Goal: Task Accomplishment & Management: Complete application form

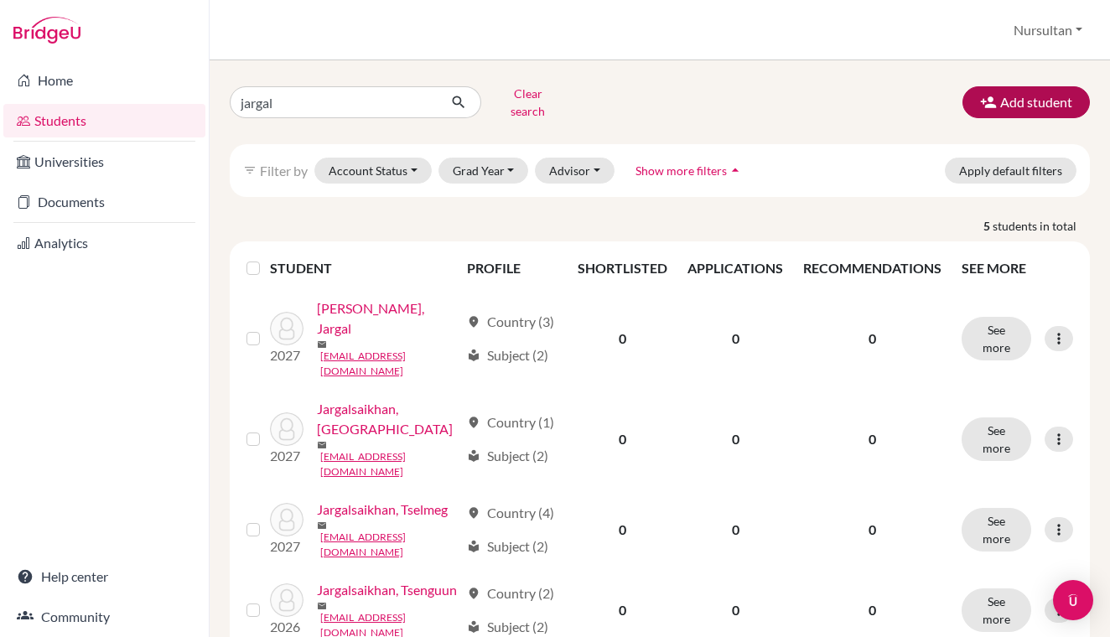
click at [1016, 92] on button "Add student" at bounding box center [1026, 102] width 127 height 32
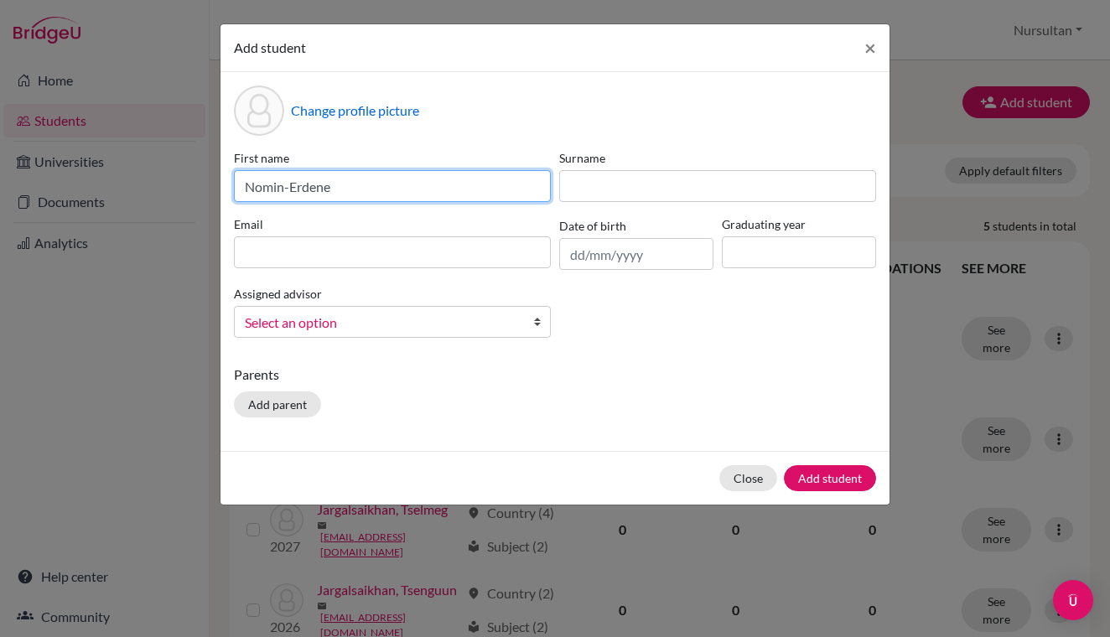
type input "Nomin-Erdene"
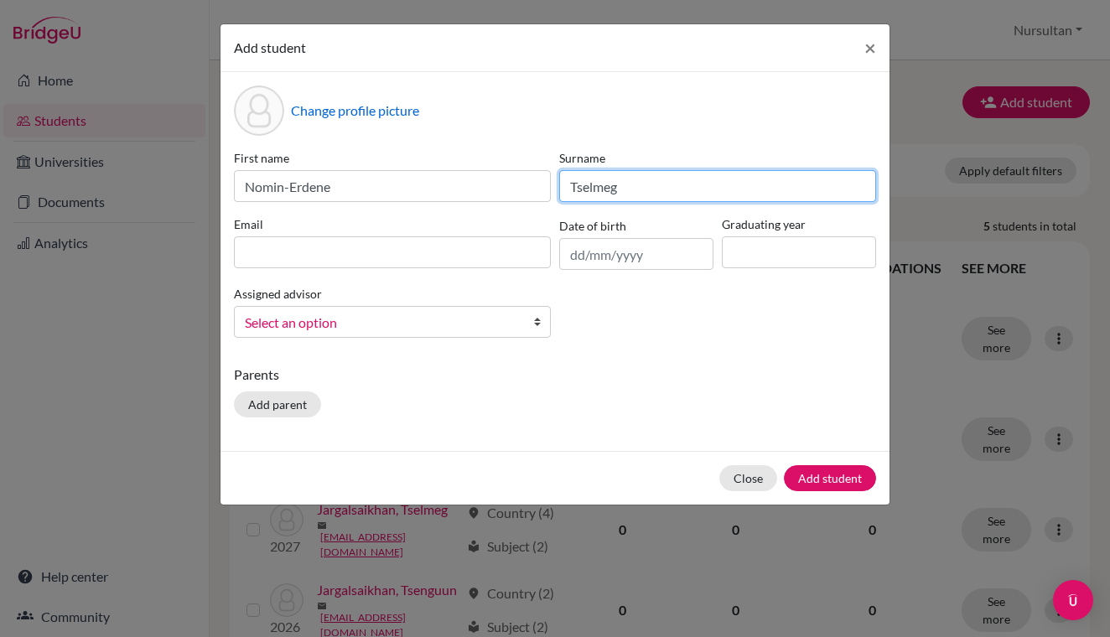
type input "Tselmeg"
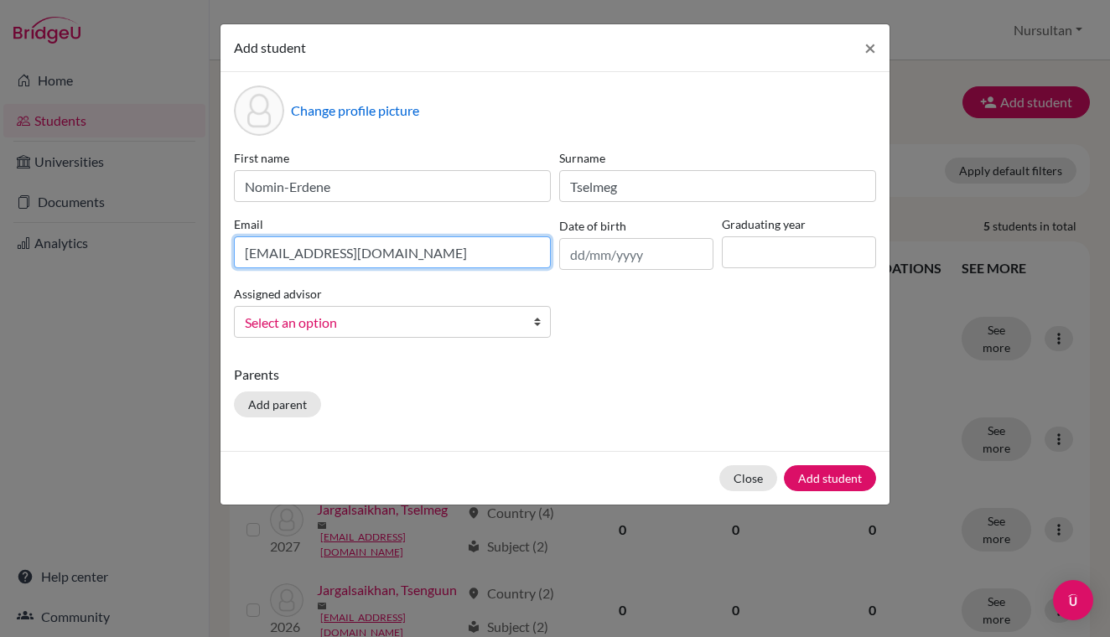
type input "[EMAIL_ADDRESS][DOMAIN_NAME]"
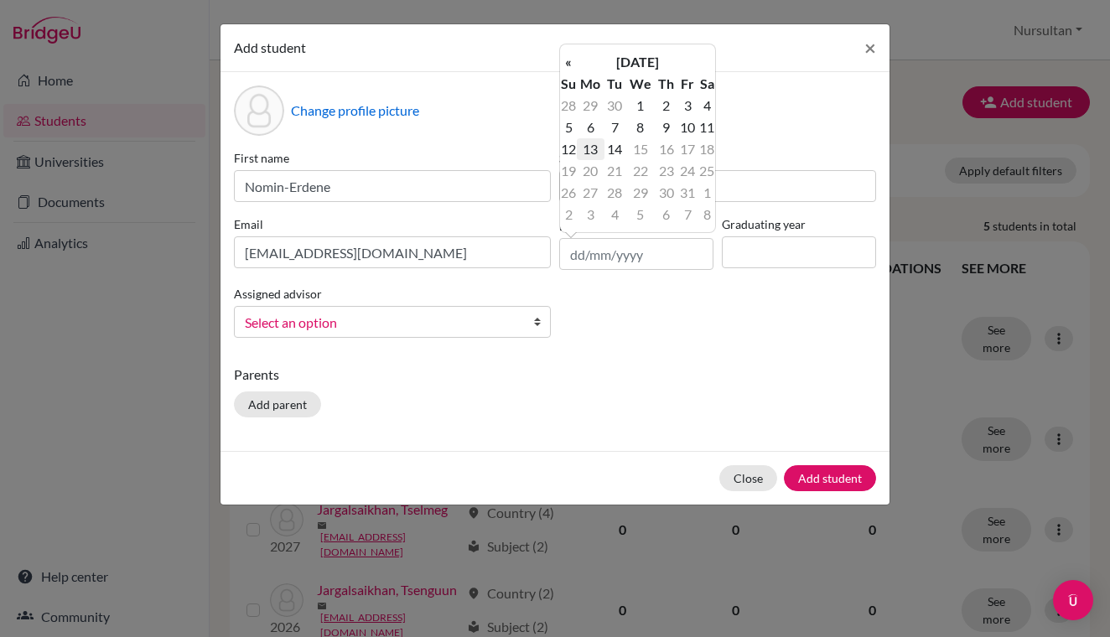
click at [595, 151] on td "13" at bounding box center [591, 149] width 28 height 22
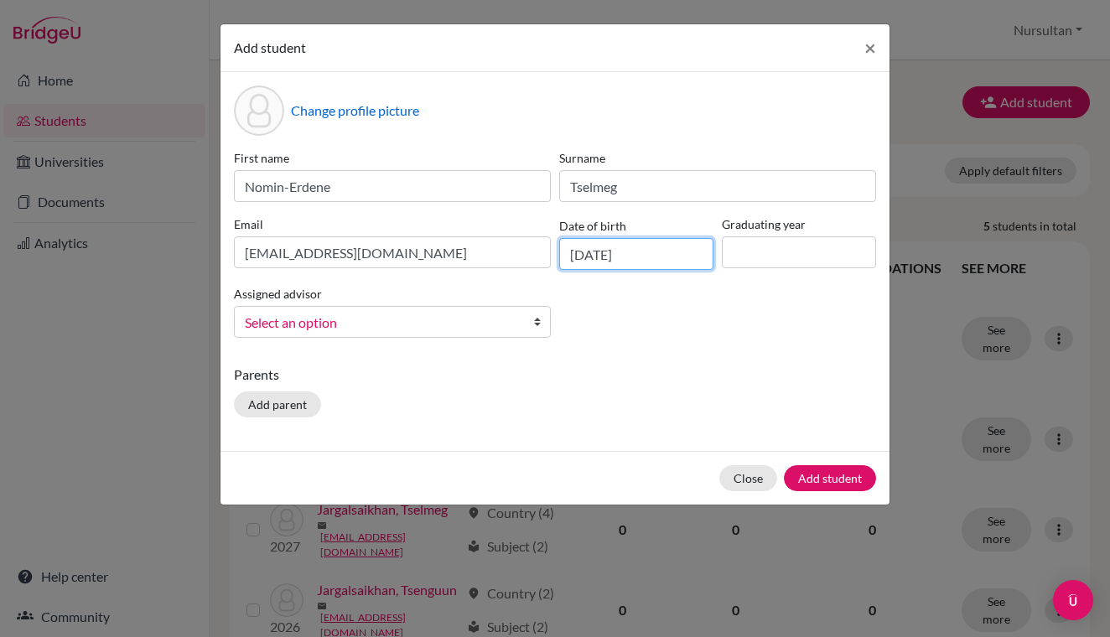
click at [606, 255] on input "[DATE]" at bounding box center [636, 254] width 154 height 32
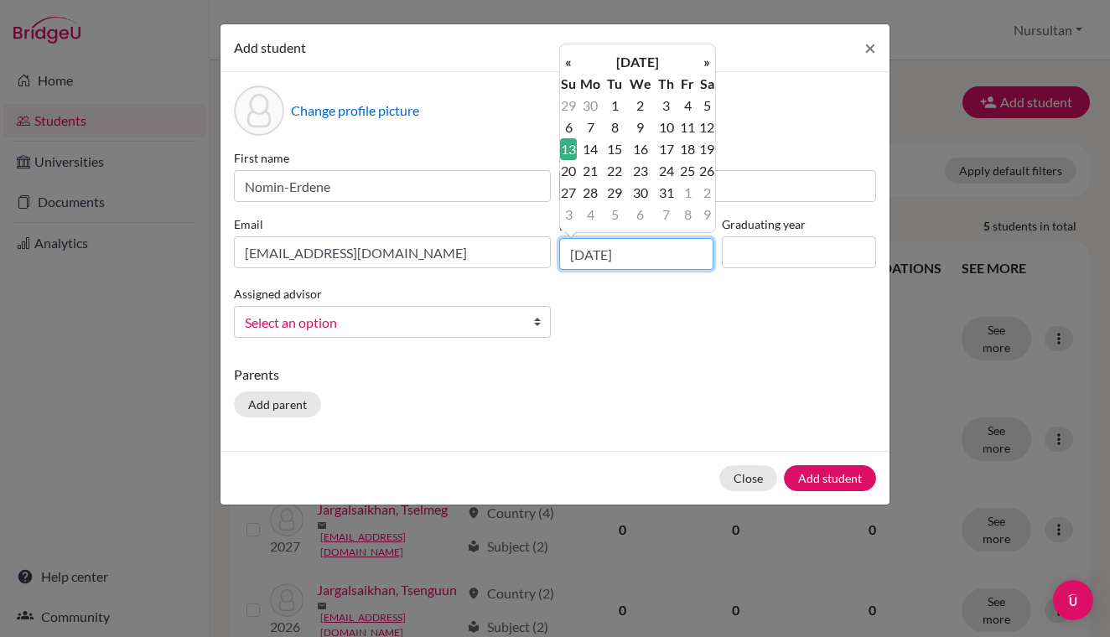
click at [648, 255] on input "[DATE]" at bounding box center [636, 254] width 154 height 32
type input "[DATE]"
click at [780, 288] on div "First name [PERSON_NAME] Surname Tselmeg Email [EMAIL_ADDRESS][DOMAIN_NAME] Dat…" at bounding box center [555, 250] width 651 height 202
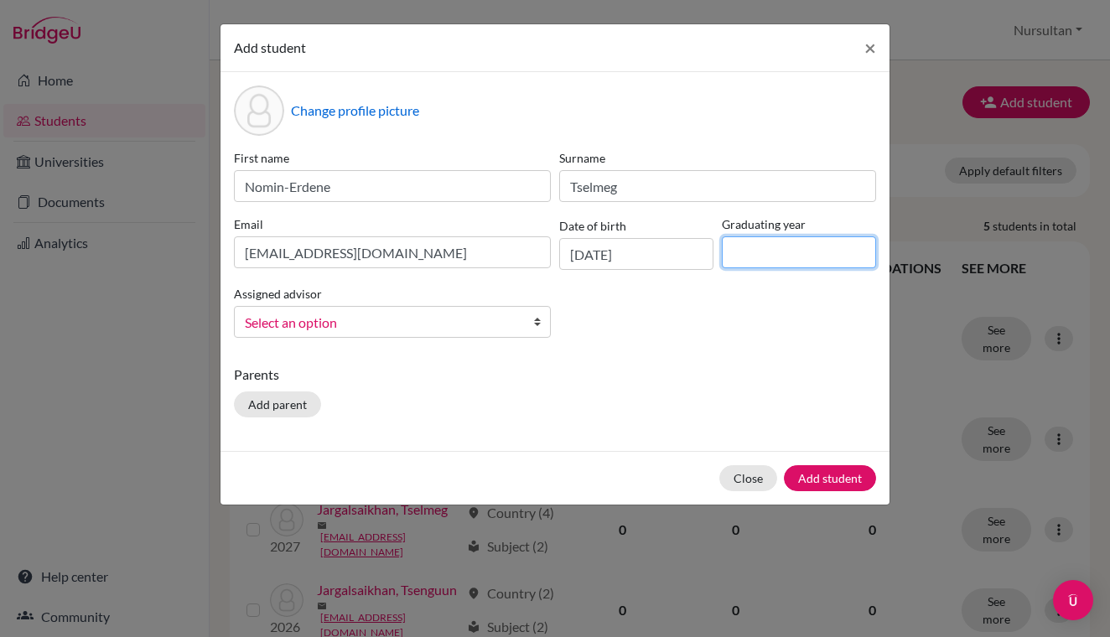
click at [751, 254] on input at bounding box center [799, 252] width 154 height 32
type input "2026"
click at [499, 320] on span "Select an option" at bounding box center [381, 323] width 273 height 22
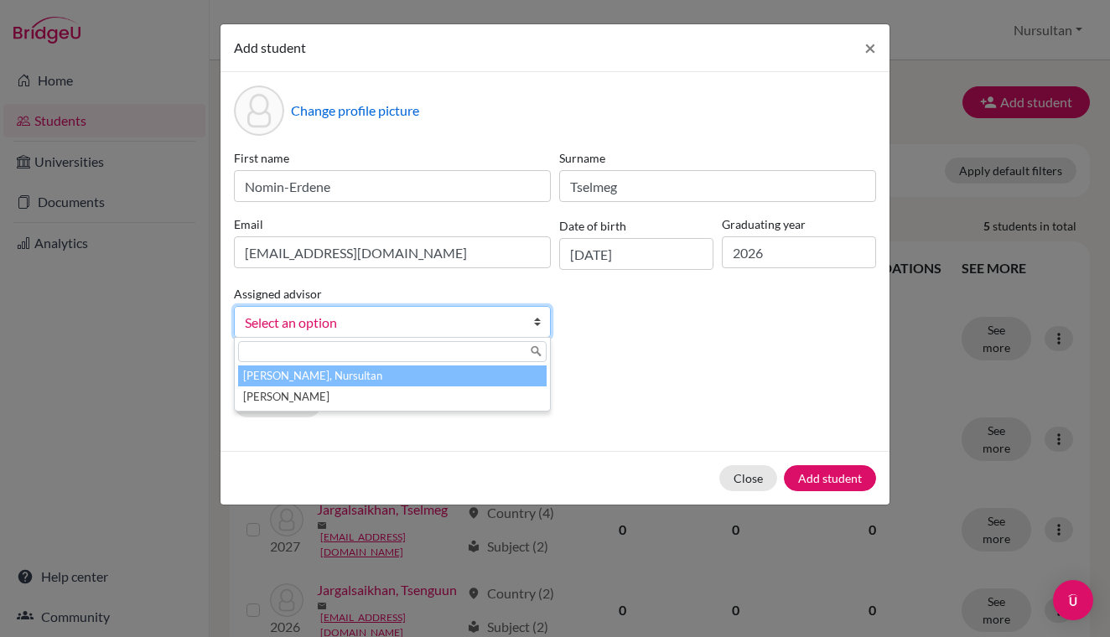
click at [325, 384] on li "[PERSON_NAME], Nursultan" at bounding box center [392, 376] width 309 height 21
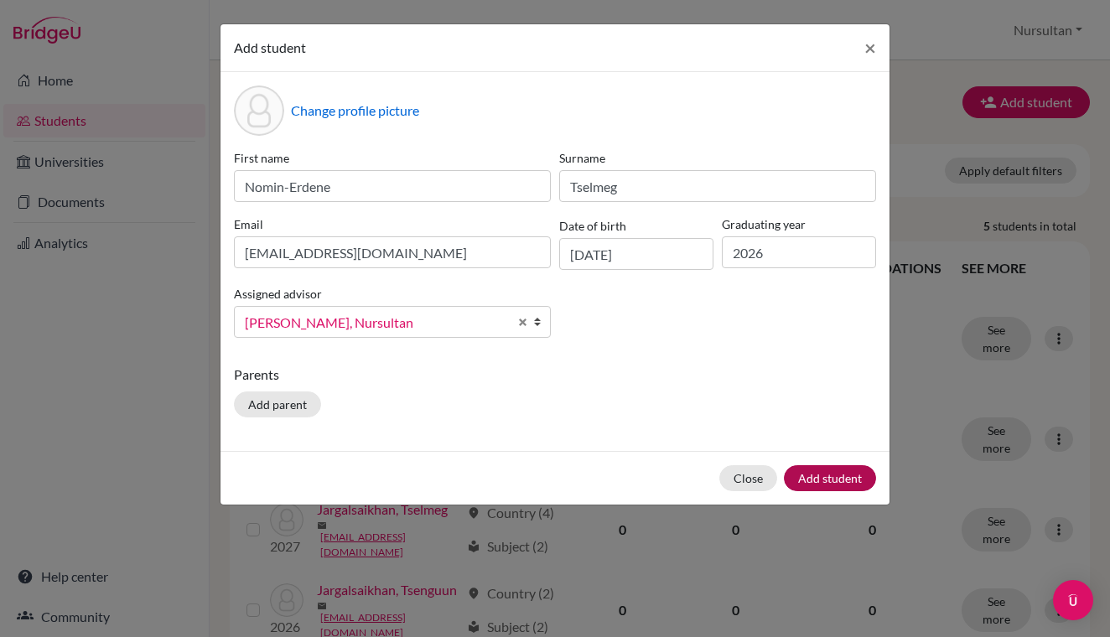
click at [839, 476] on button "Add student" at bounding box center [830, 478] width 92 height 26
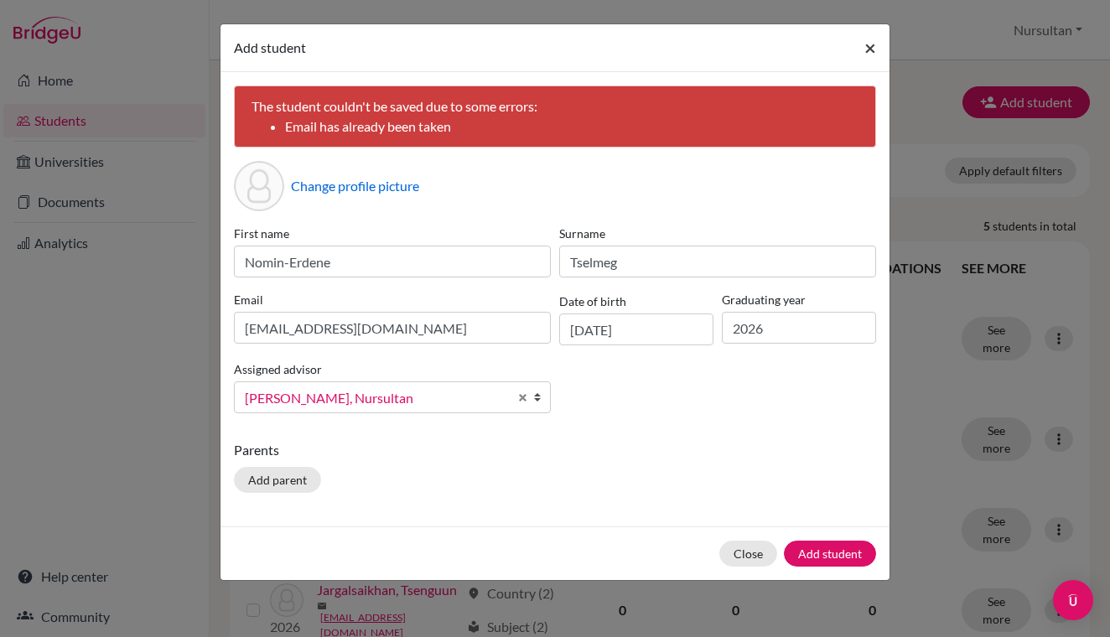
click at [875, 49] on span "×" at bounding box center [871, 47] width 12 height 24
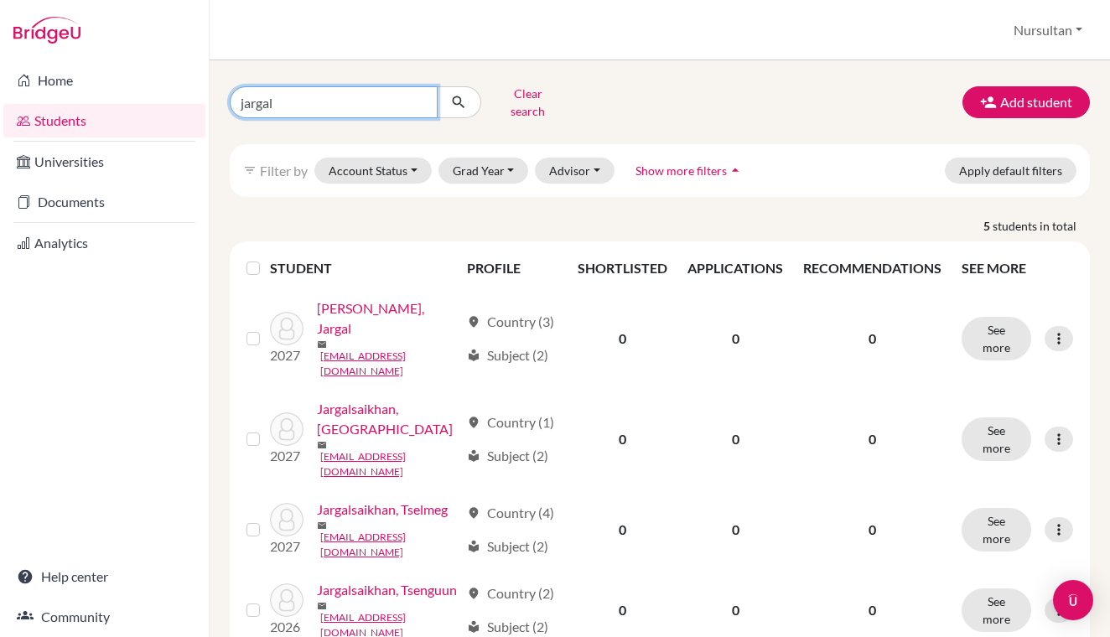
drag, startPoint x: 279, startPoint y: 101, endPoint x: 169, endPoint y: 114, distance: 110.6
click at [169, 114] on div "Home Students Universities Documents Analytics Help center Community Students o…" at bounding box center [555, 318] width 1110 height 637
type input "j"
type input "nomin-erdene"
click at [461, 98] on icon "submit" at bounding box center [458, 102] width 17 height 17
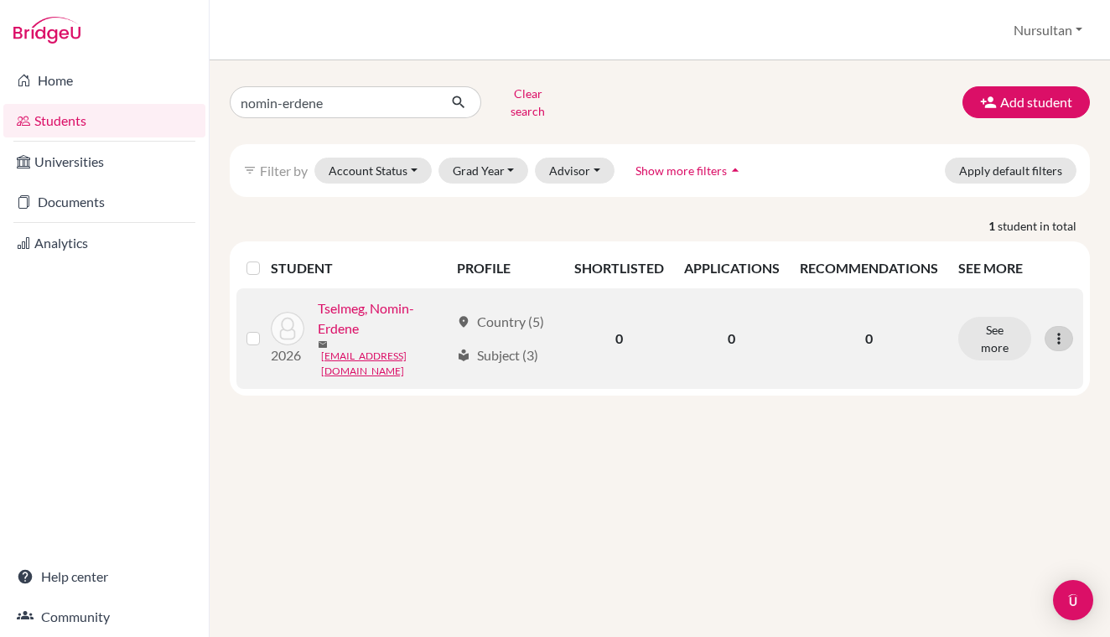
click at [1063, 330] on icon at bounding box center [1059, 338] width 17 height 17
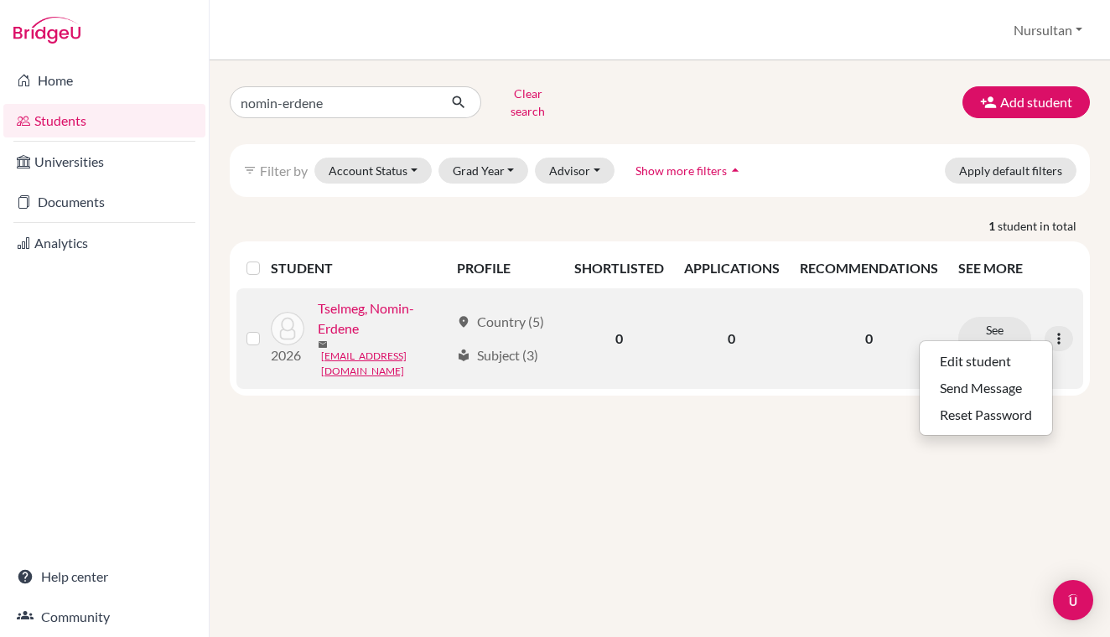
click at [330, 305] on link "Tselmeg, Nomin-Erdene" at bounding box center [384, 319] width 132 height 40
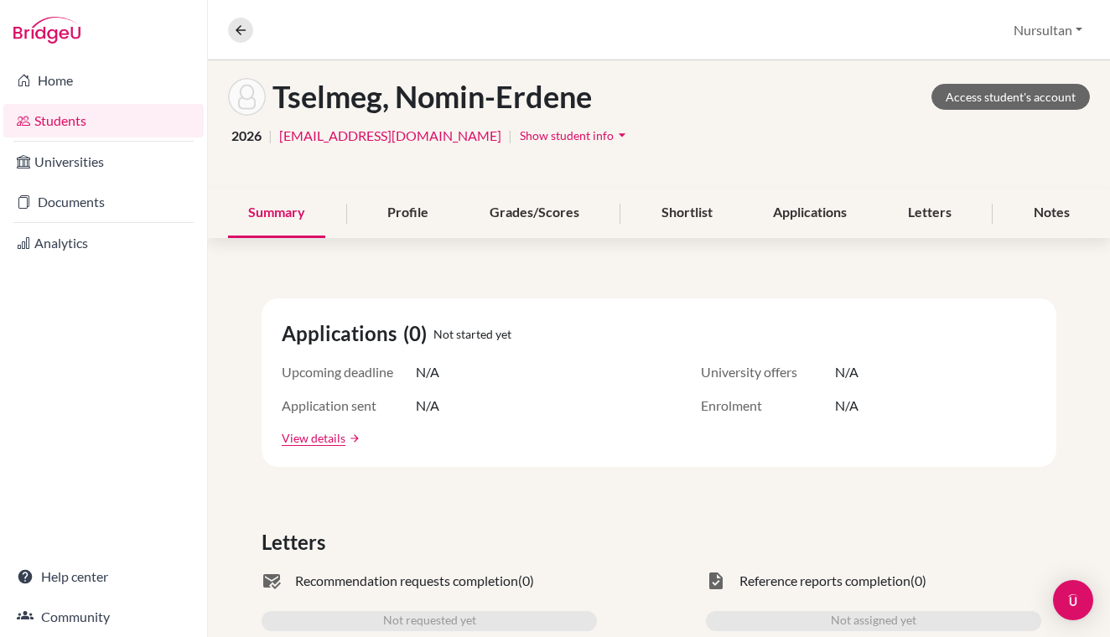
scroll to position [70, 0]
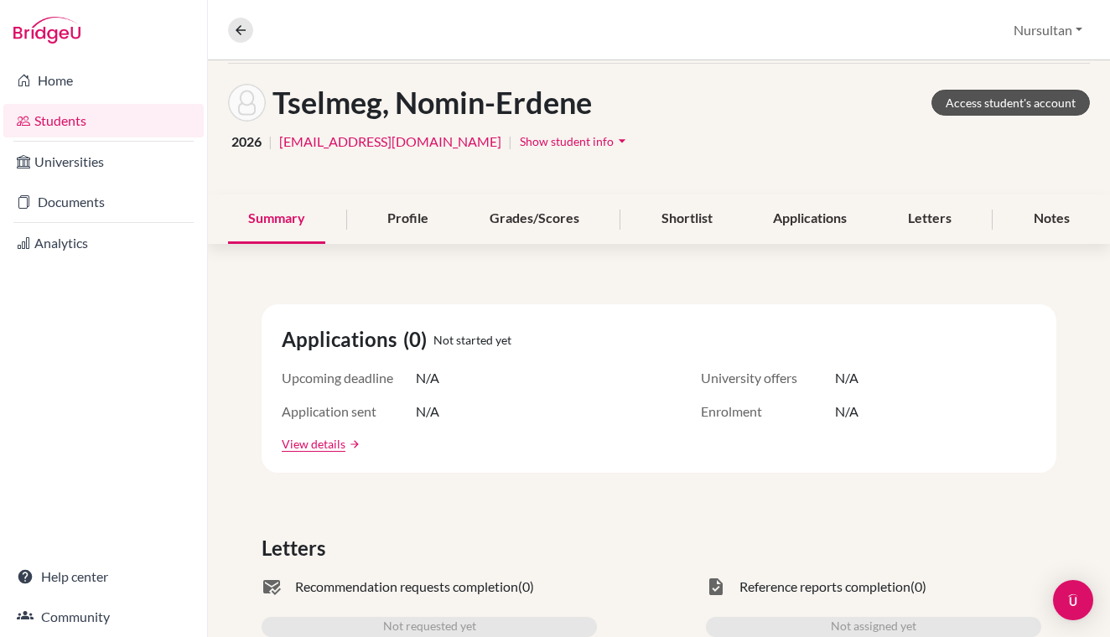
click at [995, 107] on link "Access student's account" at bounding box center [1011, 103] width 158 height 26
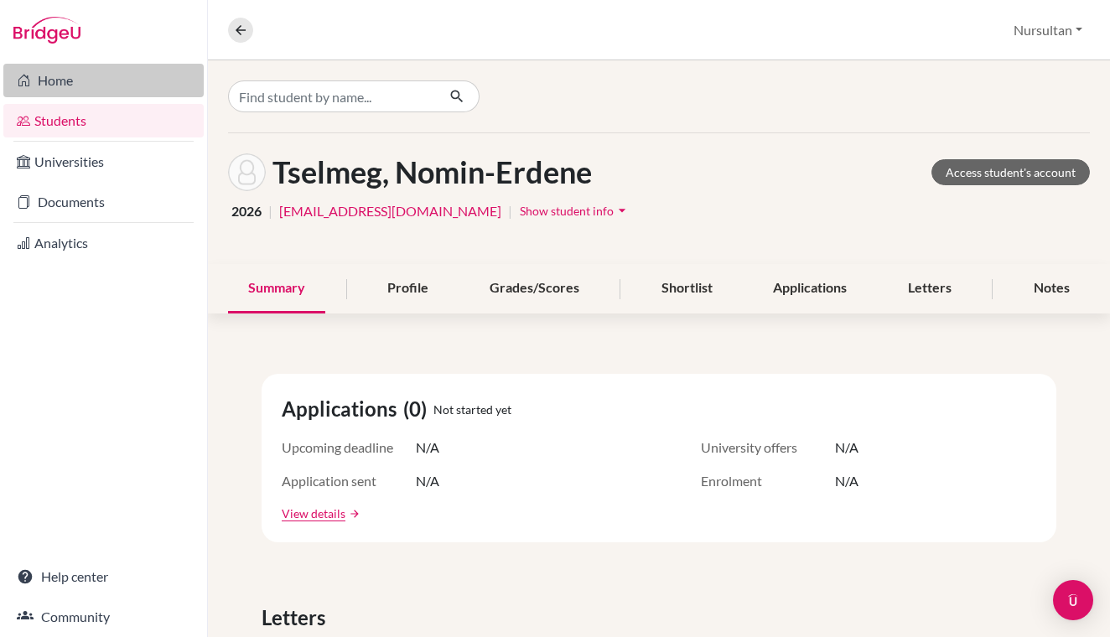
click at [60, 85] on link "Home" at bounding box center [103, 81] width 200 height 34
